Goal: Information Seeking & Learning: Learn about a topic

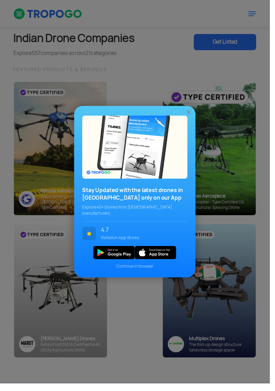
click at [196, 118] on img at bounding box center [192, 114] width 7 height 7
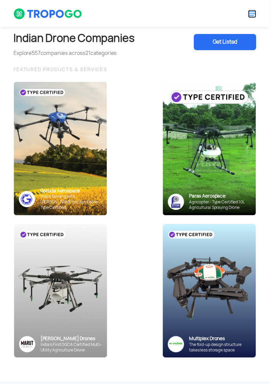
click at [257, 17] on img at bounding box center [257, 14] width 8 height 8
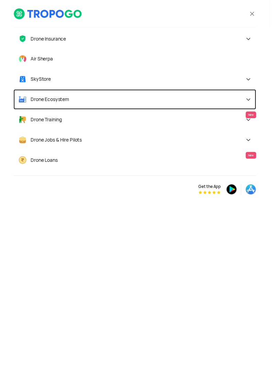
click at [65, 103] on span "Drone Ecosystem" at bounding box center [50, 101] width 39 height 6
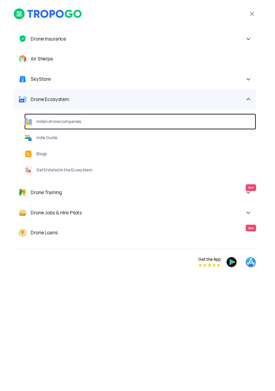
click at [67, 128] on link "Indian drone companies" at bounding box center [143, 124] width 236 height 16
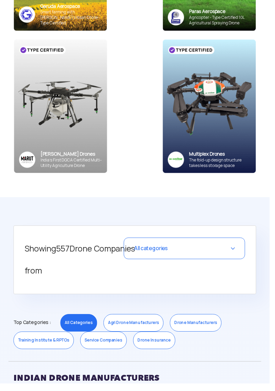
scroll to position [189, 0]
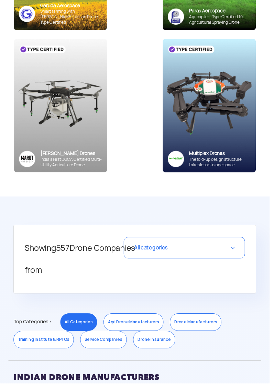
click at [231, 251] on div "All categories" at bounding box center [188, 252] width 124 height 22
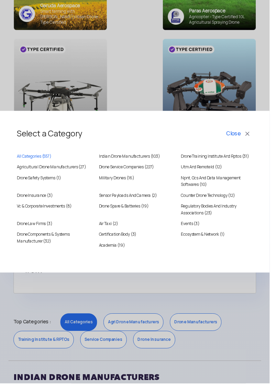
click at [195, 331] on div "Select a Category Close All Categories ( 557 ) [DEMOGRAPHIC_DATA] Drone Manufac…" at bounding box center [137, 195] width 275 height 391
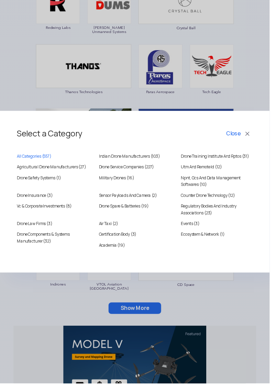
scroll to position [686, 0]
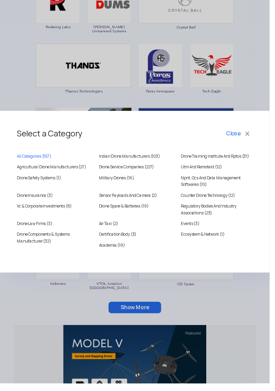
click at [252, 142] on button "Close" at bounding box center [243, 137] width 29 height 12
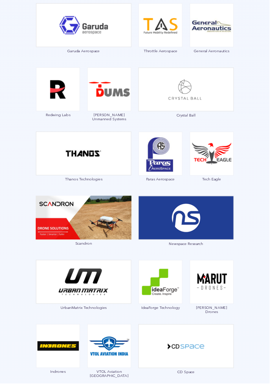
scroll to position [603, 0]
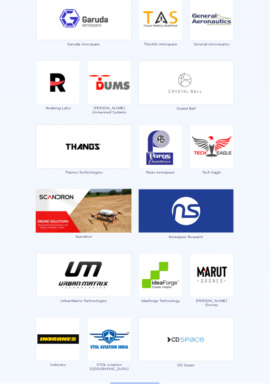
click at [137, 390] on button "Show More" at bounding box center [138, 396] width 54 height 12
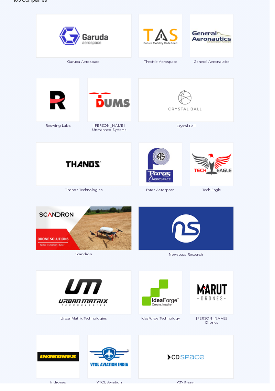
scroll to position [619, 0]
